Goal: Find specific page/section: Find specific page/section

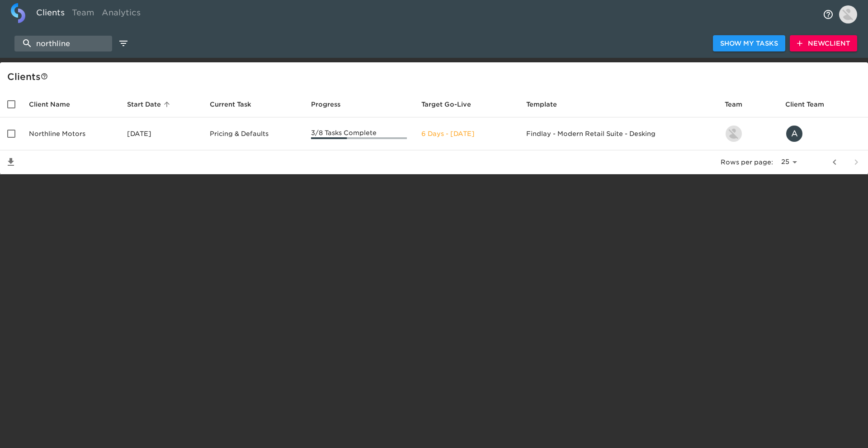
select select "25"
click at [86, 42] on input "northline" at bounding box center [63, 44] width 98 height 16
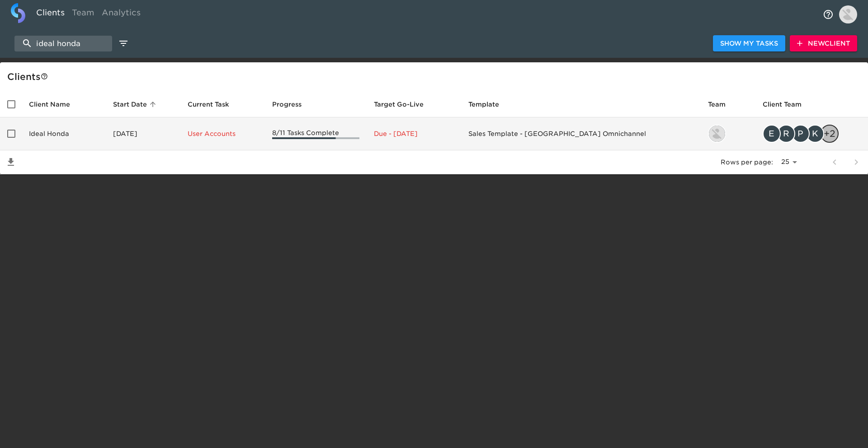
type input "ideal honda"
click at [115, 140] on td "[DATE]" at bounding box center [143, 134] width 75 height 33
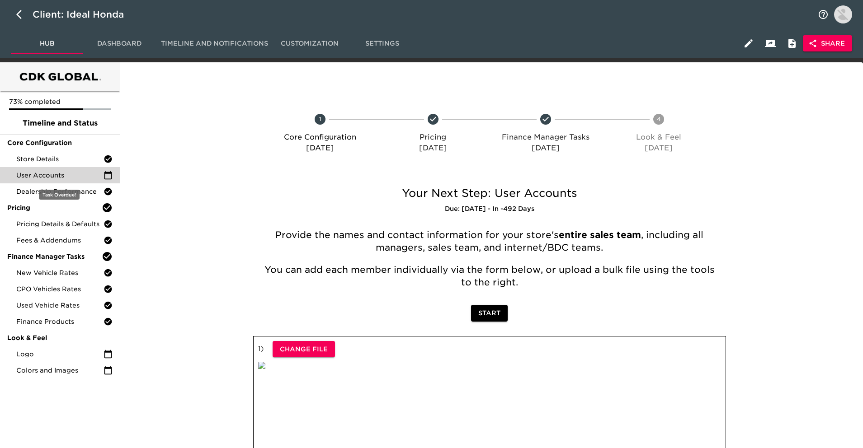
click at [84, 173] on span "User Accounts" at bounding box center [59, 175] width 87 height 9
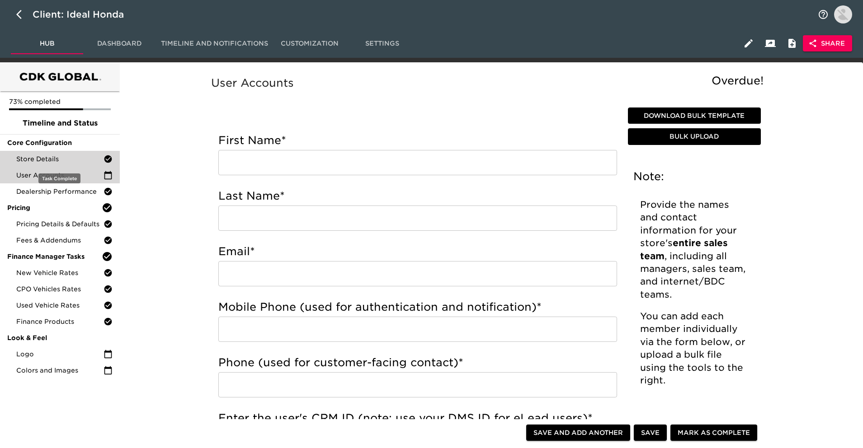
click at [105, 161] on icon at bounding box center [108, 160] width 8 height 8
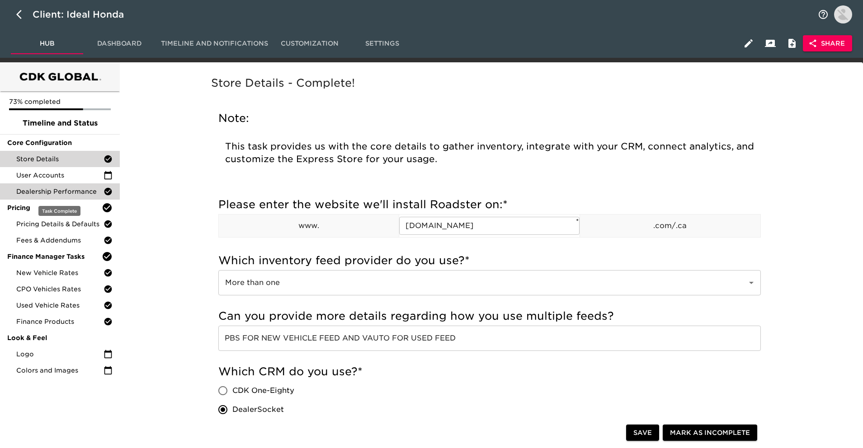
click at [107, 197] on div "Dealership Performance" at bounding box center [60, 192] width 120 height 16
